Goal: Information Seeking & Learning: Understand process/instructions

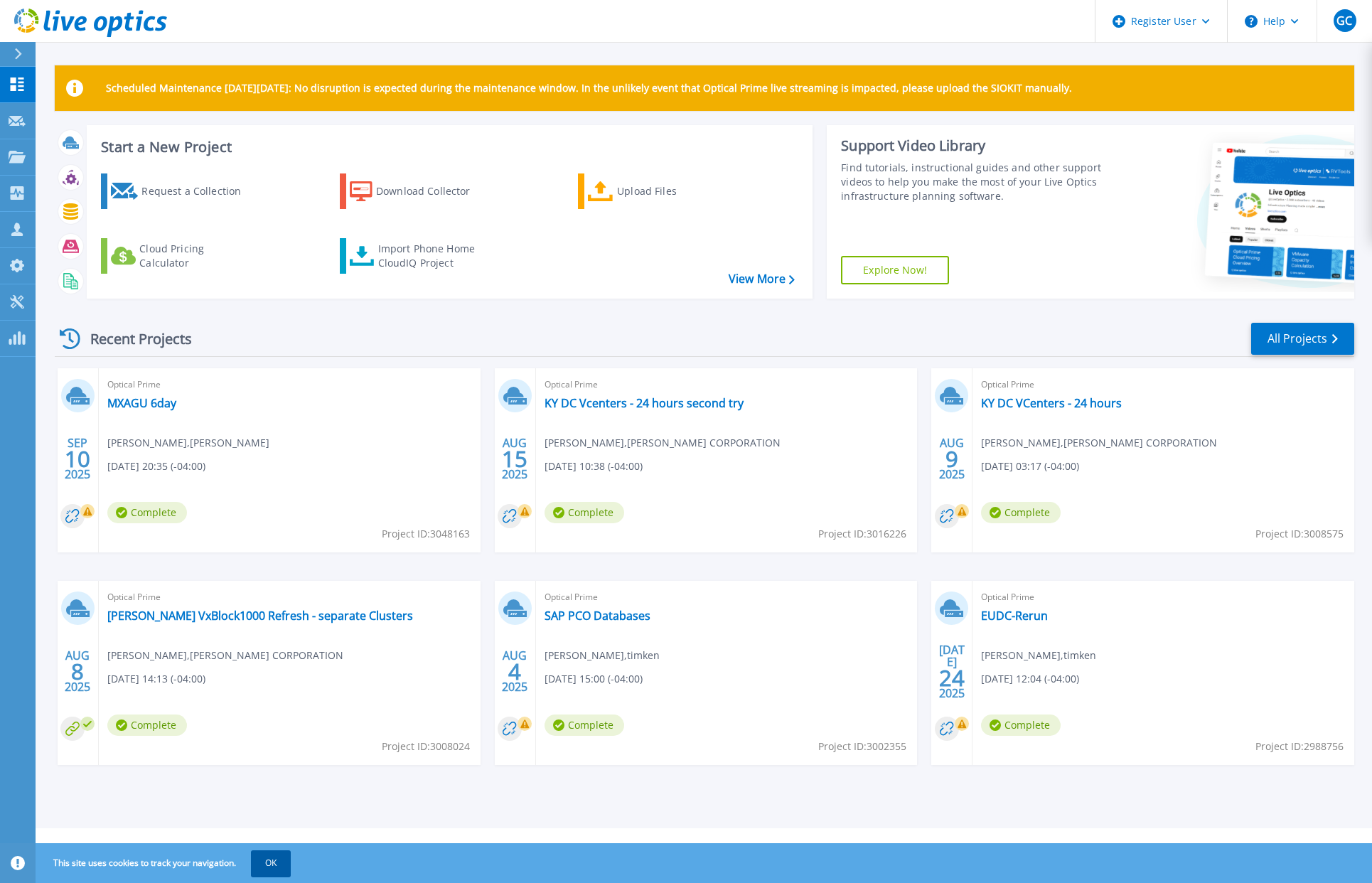
click at [280, 869] on button "OK" at bounding box center [271, 863] width 40 height 26
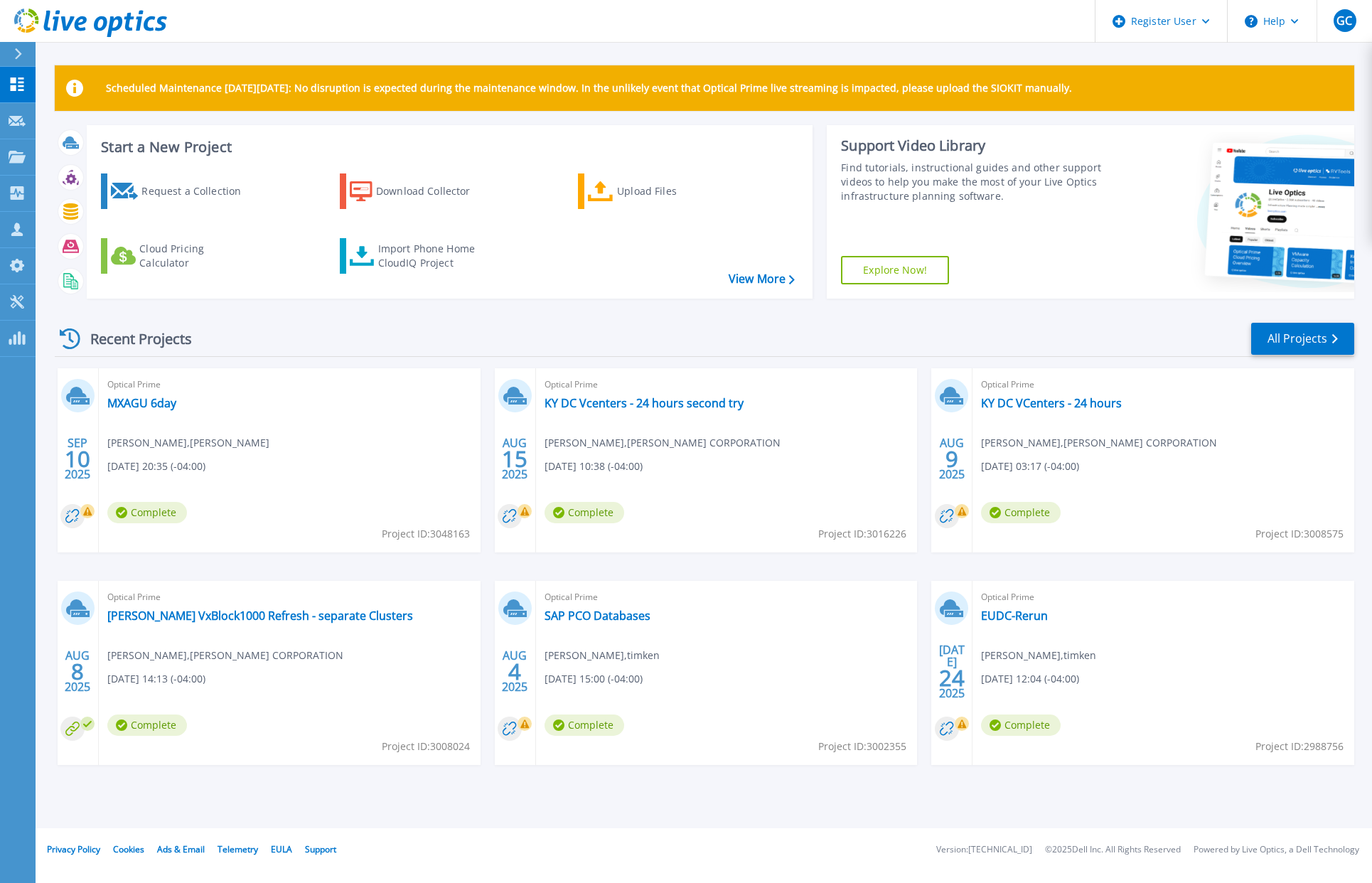
click at [22, 56] on icon at bounding box center [18, 54] width 8 height 11
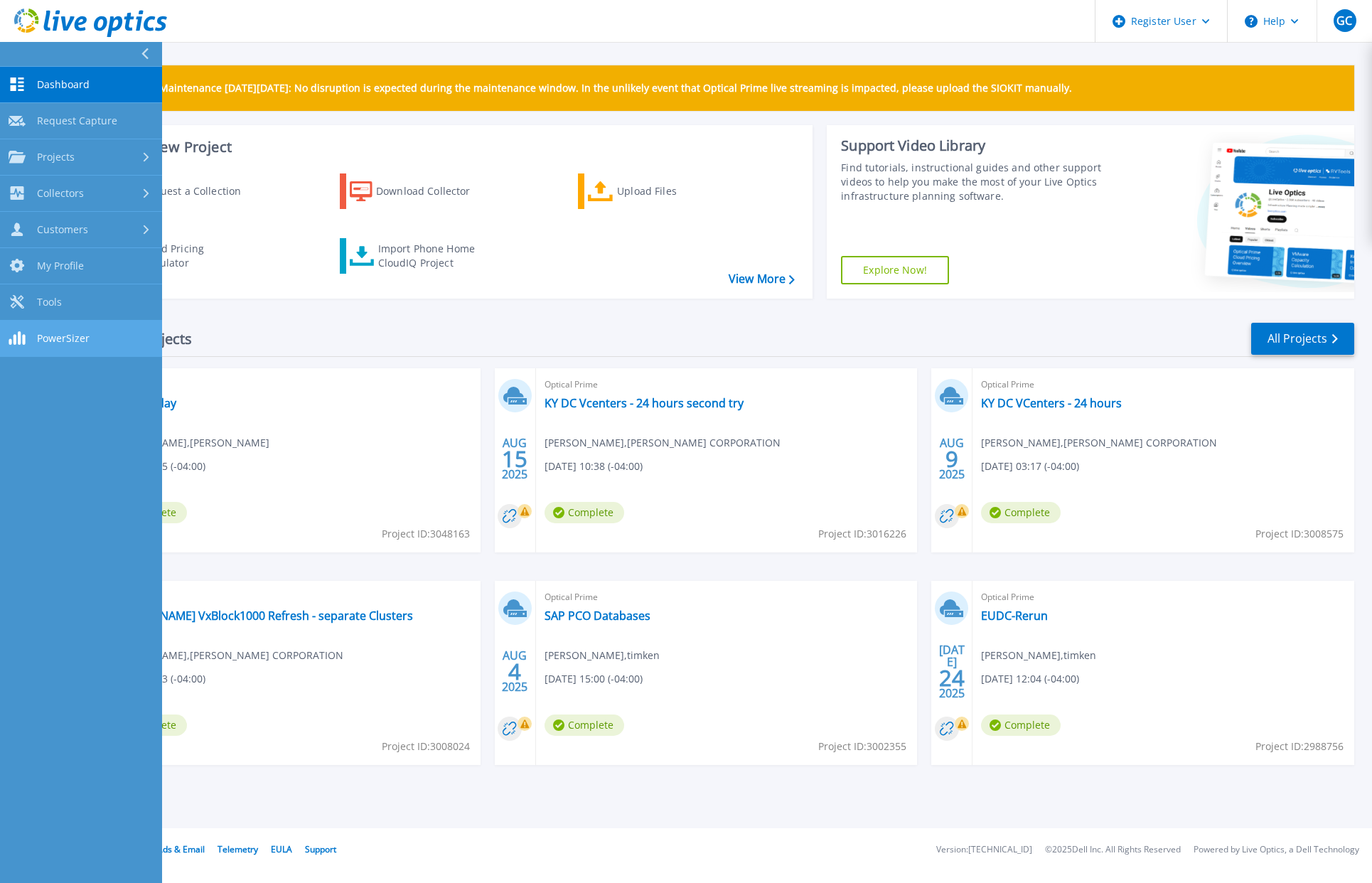
click at [50, 339] on span "PowerSizer" at bounding box center [63, 338] width 53 height 13
click at [64, 311] on link "Tools Tools" at bounding box center [81, 302] width 162 height 36
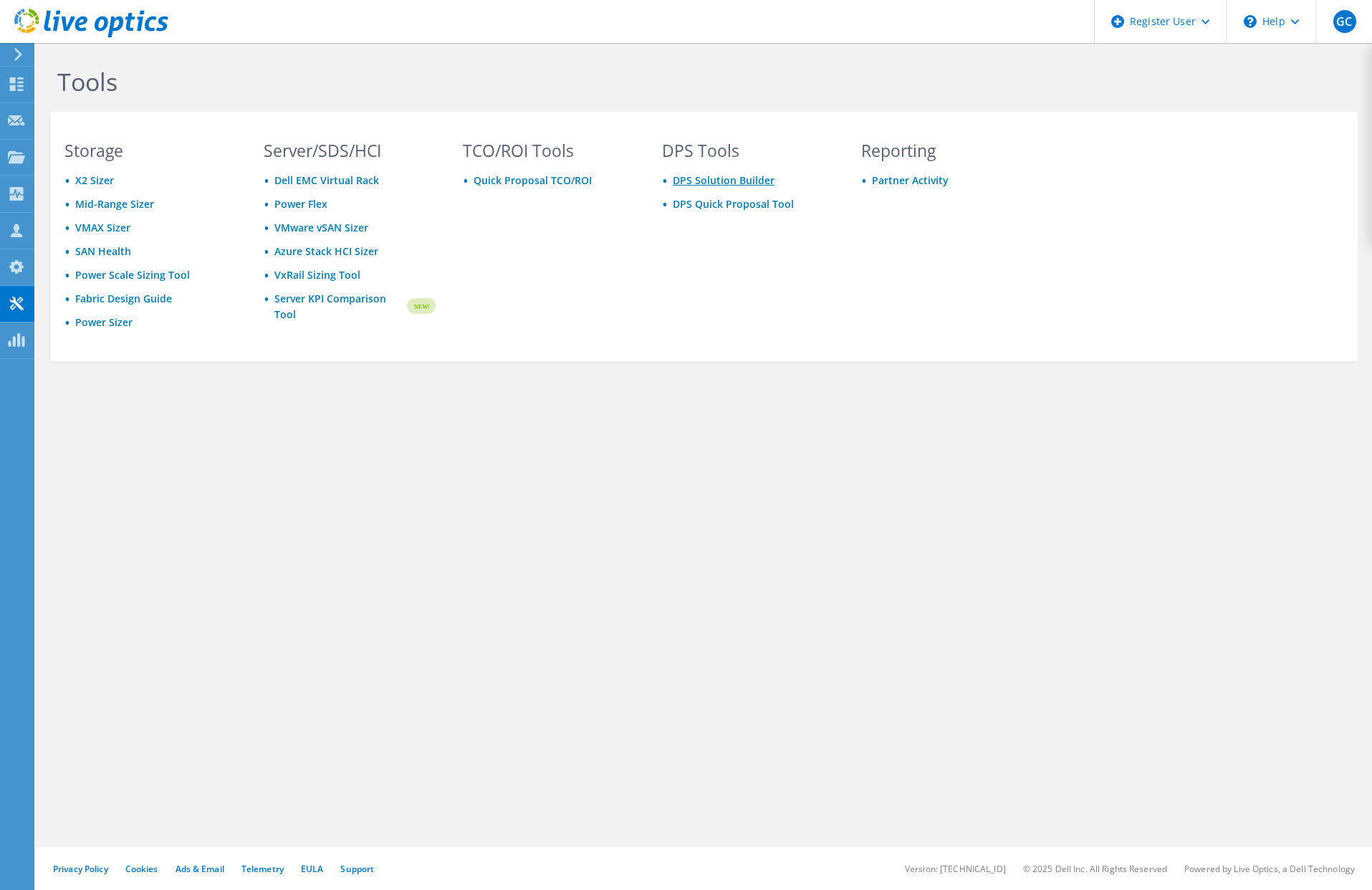
click at [745, 180] on link "DPS Solution Builder" at bounding box center [723, 180] width 102 height 14
click at [19, 269] on use at bounding box center [17, 267] width 15 height 14
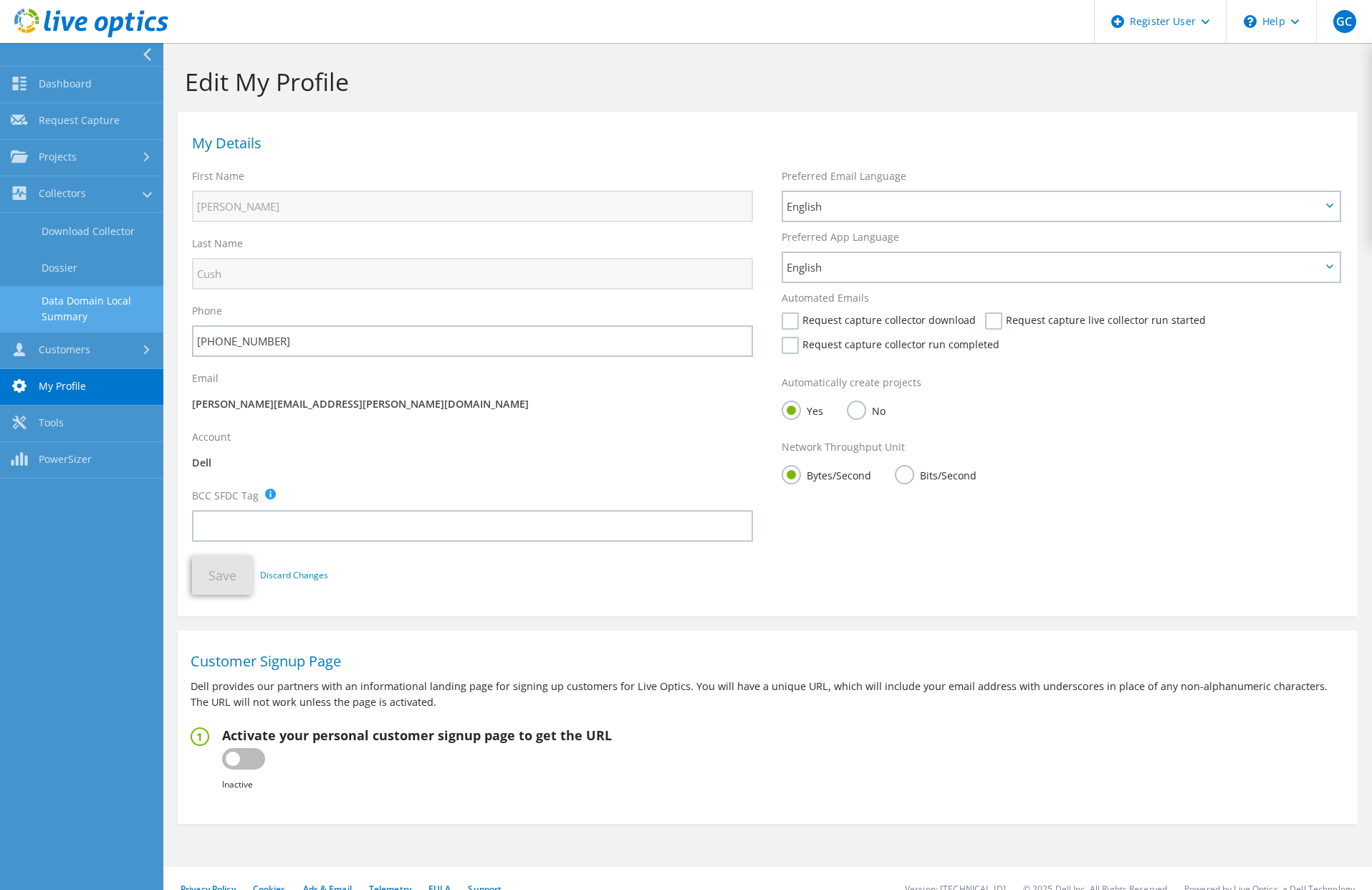
click at [119, 312] on link "Data Domain Local Summary" at bounding box center [81, 308] width 164 height 46
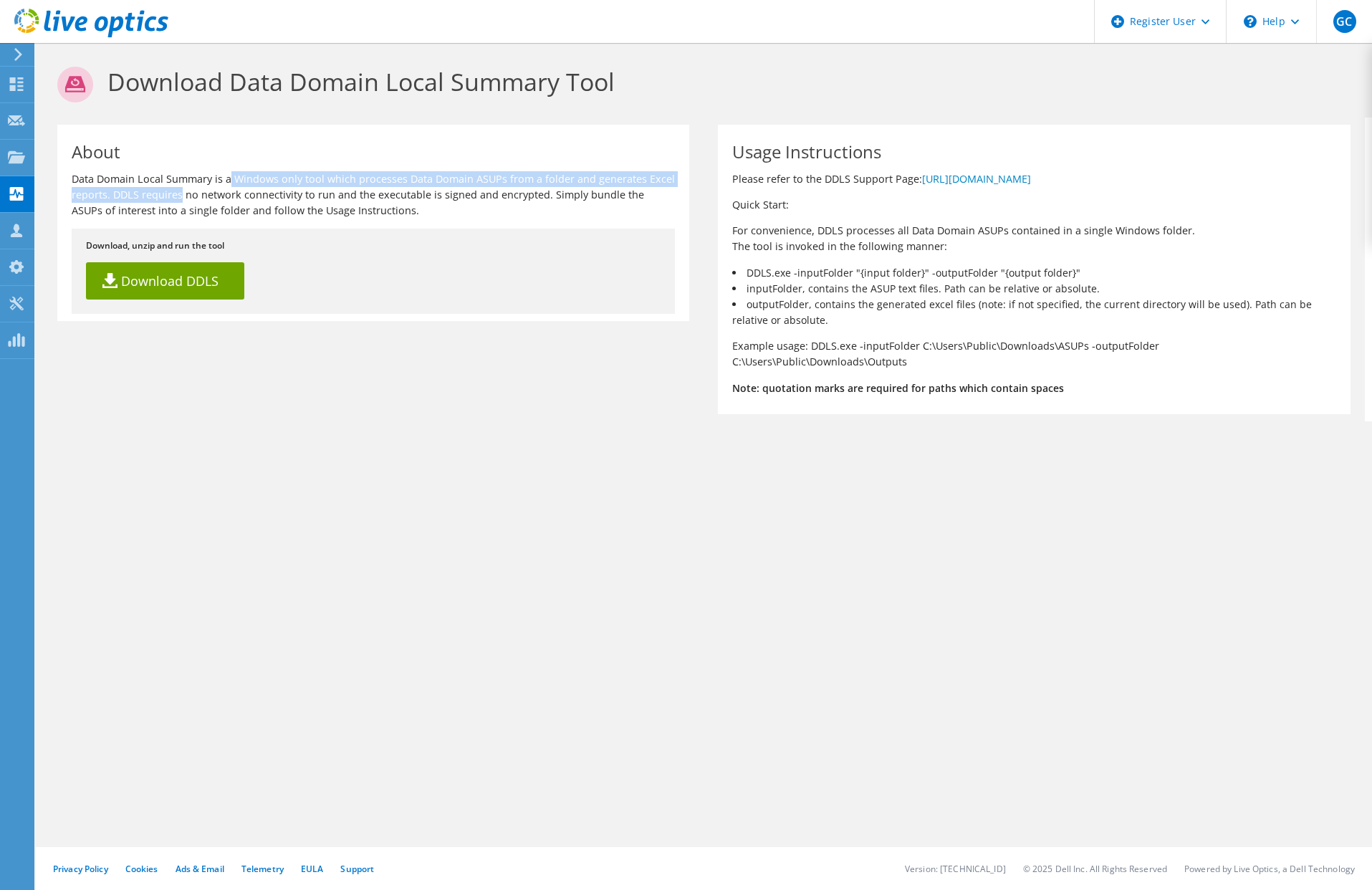
drag, startPoint x: 165, startPoint y: 181, endPoint x: 657, endPoint y: 175, distance: 492.0
click at [657, 175] on p "Data Domain Local Summary is a Windows only tool which processes Data Domain AS…" at bounding box center [373, 195] width 603 height 48
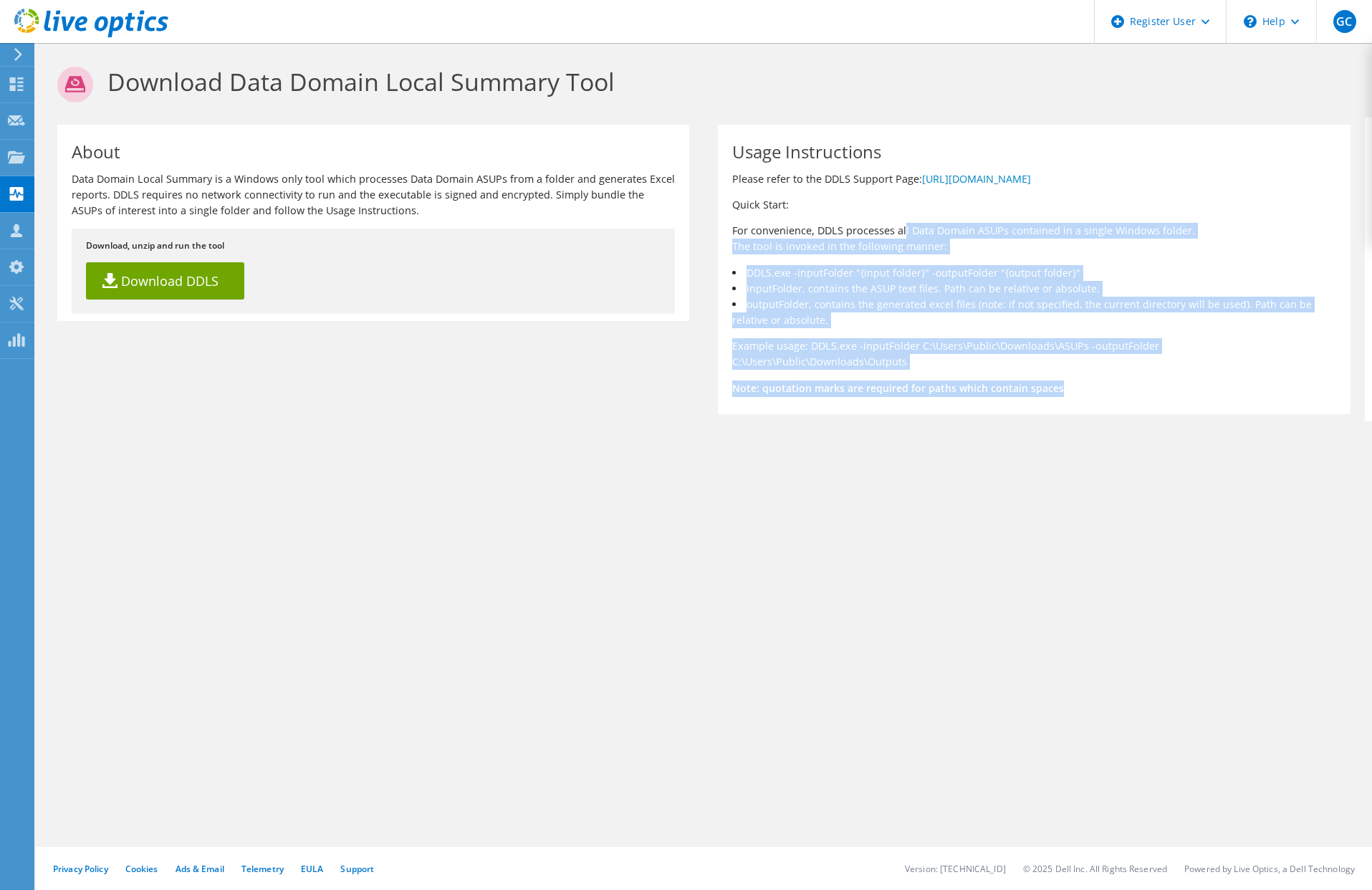
drag, startPoint x: 781, startPoint y: 234, endPoint x: 1086, endPoint y: 363, distance: 331.2
click at [1086, 363] on div "Usage Instructions Please refer to the DDLS Support Page: [URL][DOMAIN_NAME] Qu…" at bounding box center [1034, 269] width 632 height 289
